Goal: Use online tool/utility: Utilize a website feature to perform a specific function

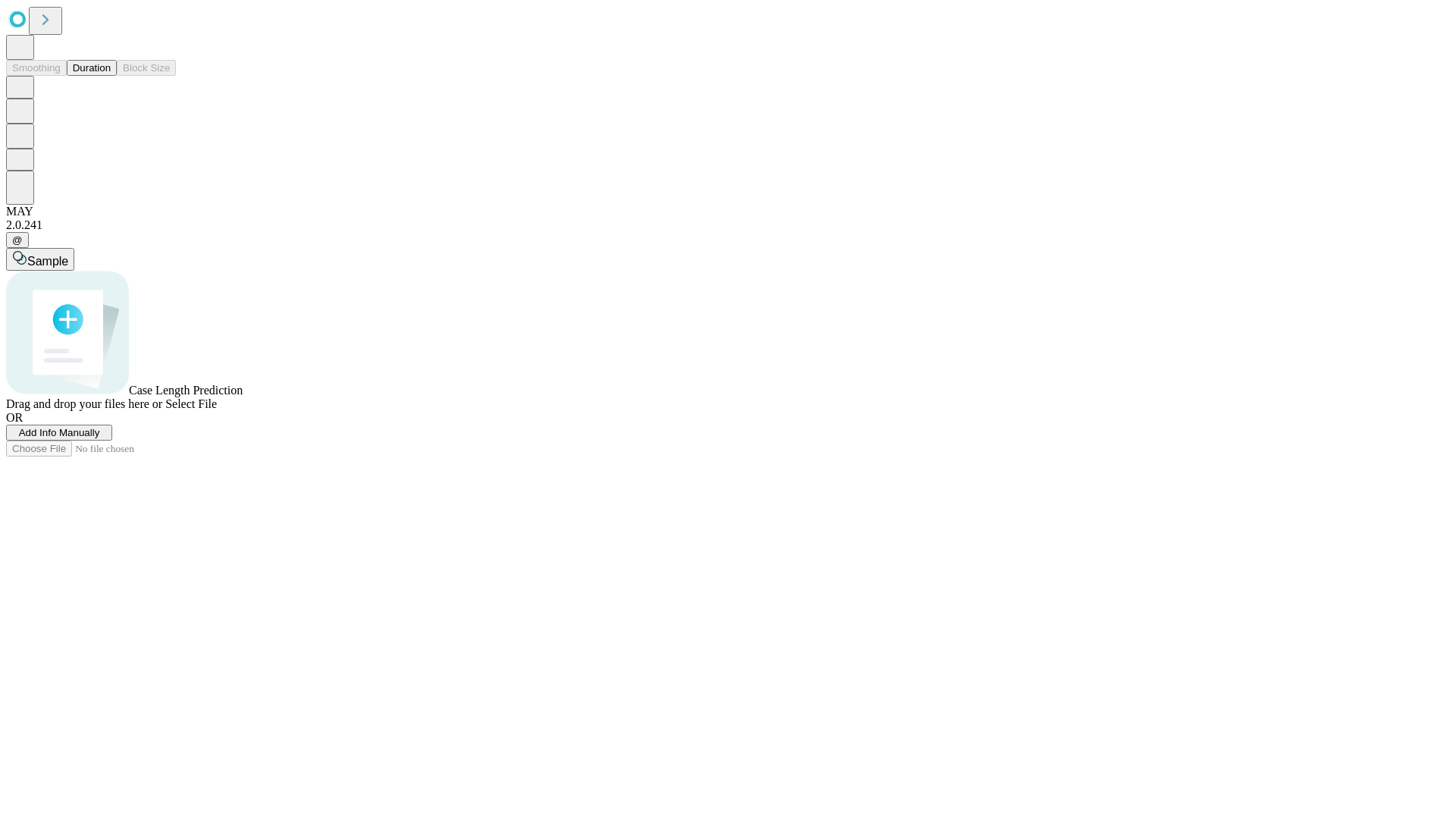
click at [111, 76] on button "Duration" at bounding box center [91, 68] width 50 height 16
click at [217, 410] on span "Select File" at bounding box center [191, 403] width 52 height 13
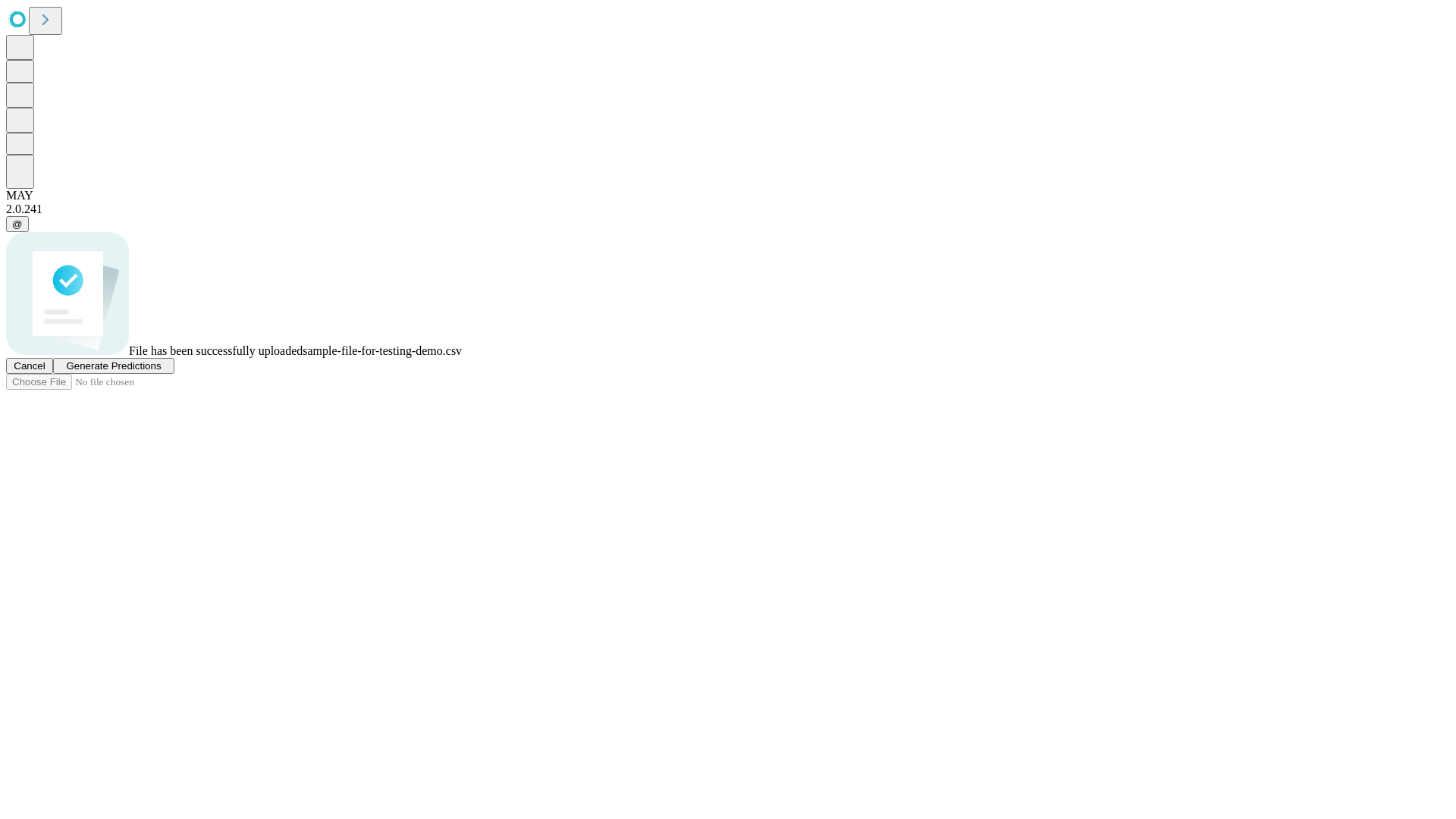
click at [160, 372] on span "Generate Predictions" at bounding box center [113, 366] width 94 height 12
